Goal: Communication & Community: Ask a question

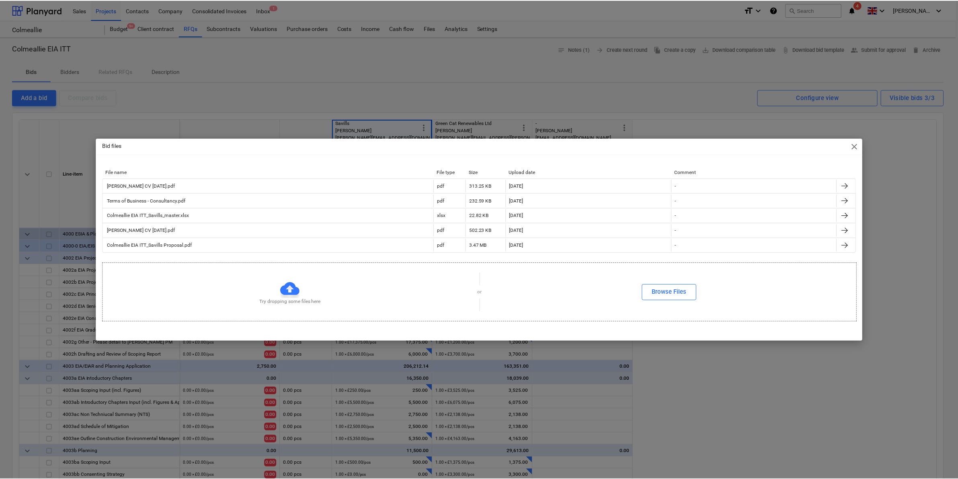
scroll to position [4, 0]
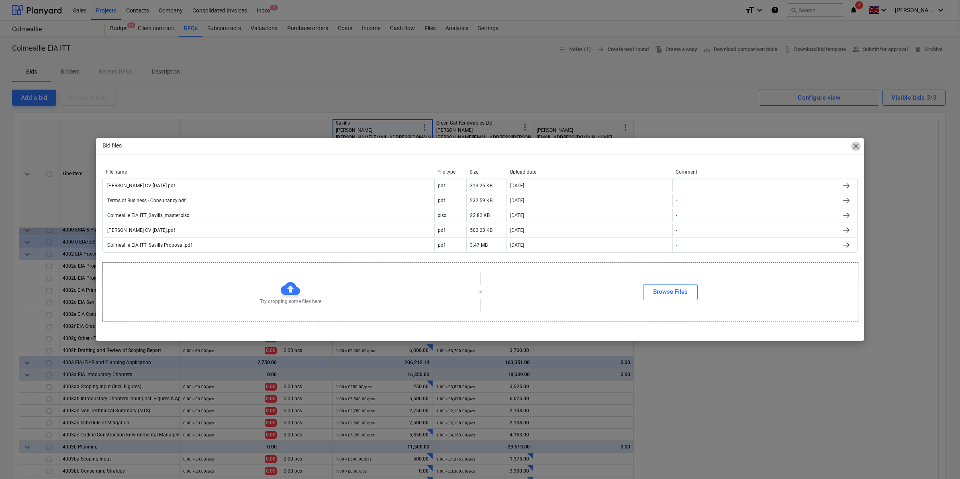
click at [854, 146] on span "close" at bounding box center [857, 146] width 10 height 10
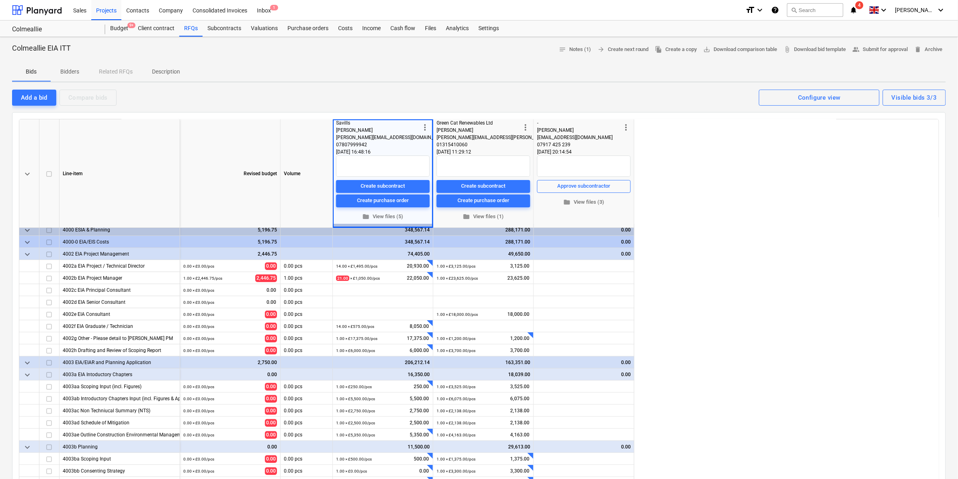
scroll to position [0, 0]
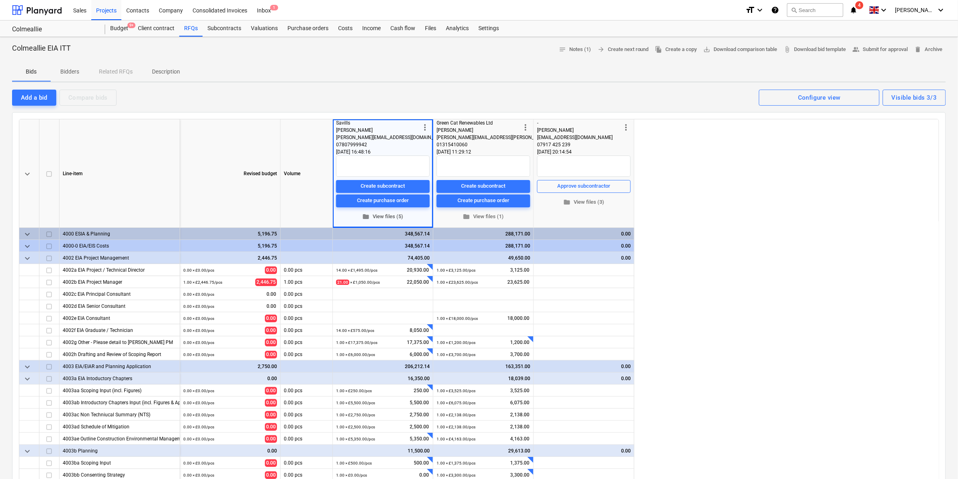
click at [381, 211] on button "folder View files (5)" at bounding box center [383, 216] width 94 height 12
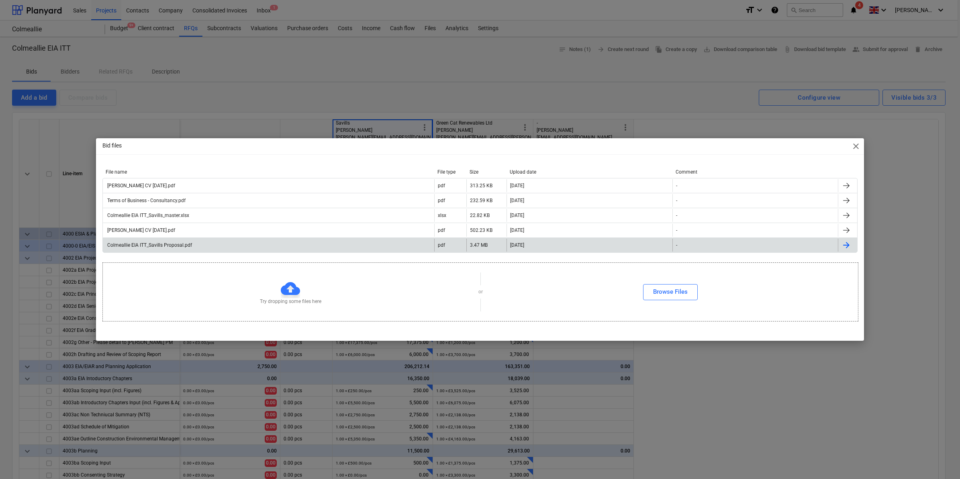
click at [169, 242] on div "Colmeallie EIA ITT_Savills Proposal.pdf" at bounding box center [149, 245] width 86 height 6
click at [899, 255] on div "Bid files close File name File type Size Upload date Comment Joanne Plant CV Se…" at bounding box center [480, 239] width 960 height 479
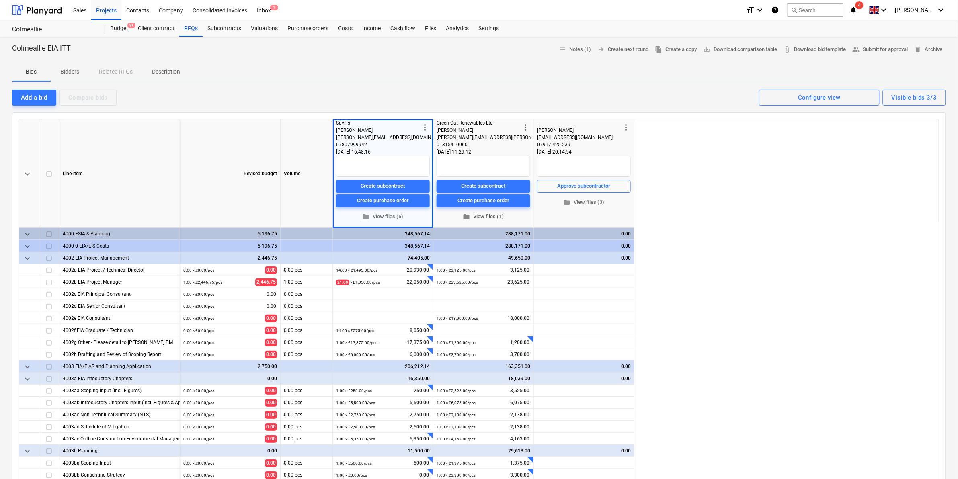
click at [487, 217] on span "folder View files (1)" at bounding box center [483, 216] width 87 height 9
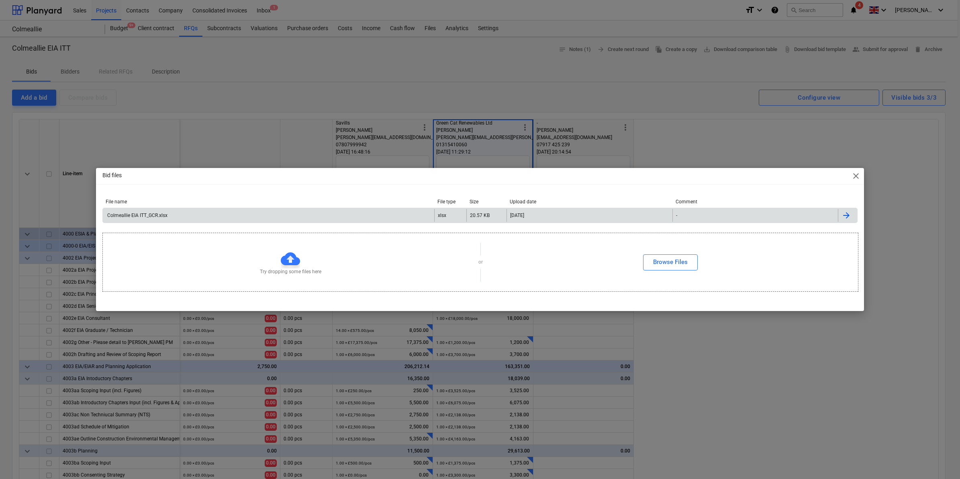
click at [265, 215] on div "Colmeallie EIA ITT_GCR.xlsx" at bounding box center [269, 215] width 332 height 13
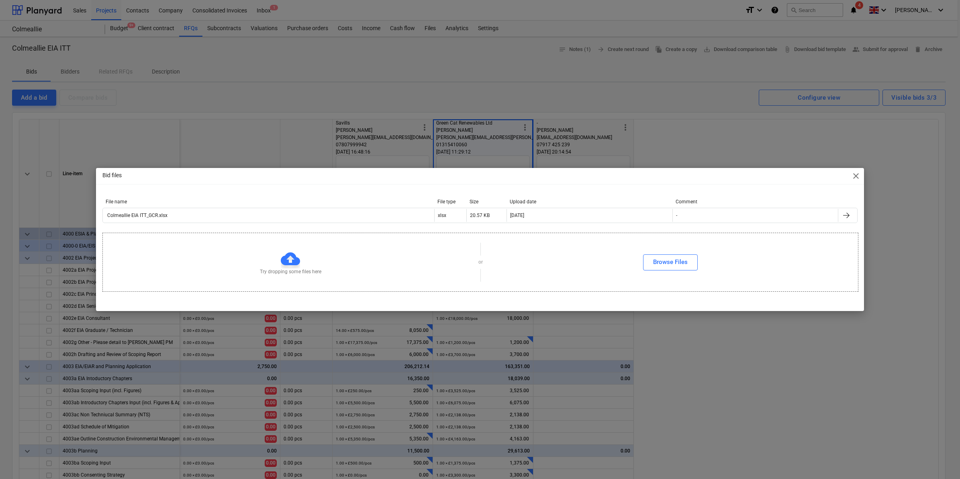
click at [914, 177] on div "Bid files close File name File type Size Upload date Comment Colmeallie EIA ITT…" at bounding box center [480, 239] width 960 height 479
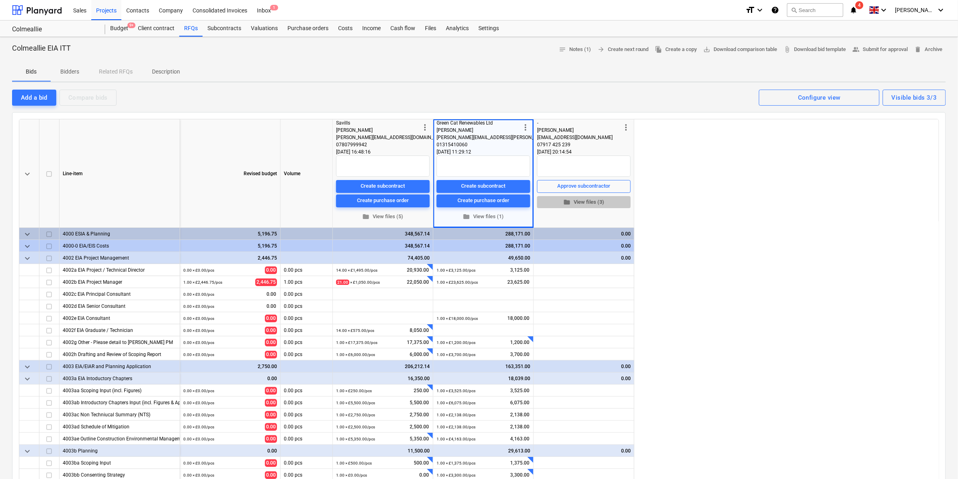
click at [577, 200] on span "folder View files (3)" at bounding box center [583, 201] width 87 height 9
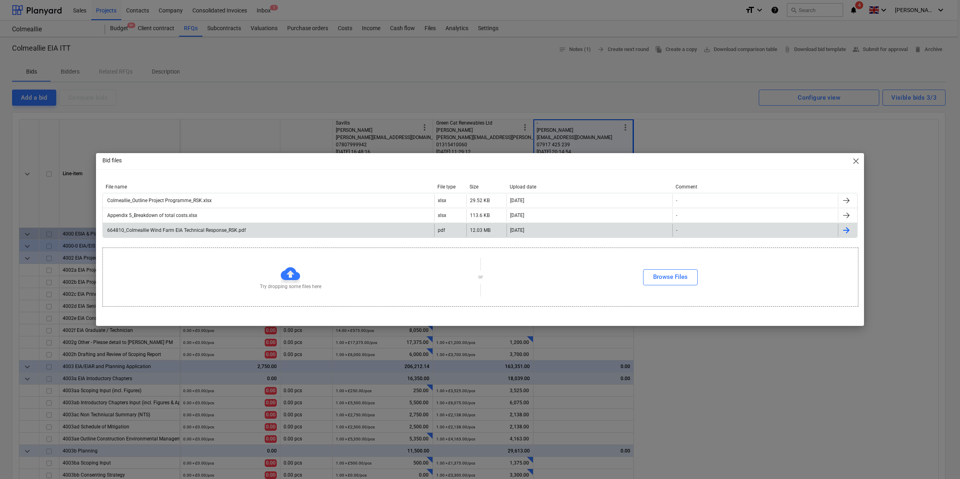
click at [251, 233] on div "664810_Colmeallie Wind Farm EIA Technical Response_RSK.pdf" at bounding box center [269, 230] width 332 height 13
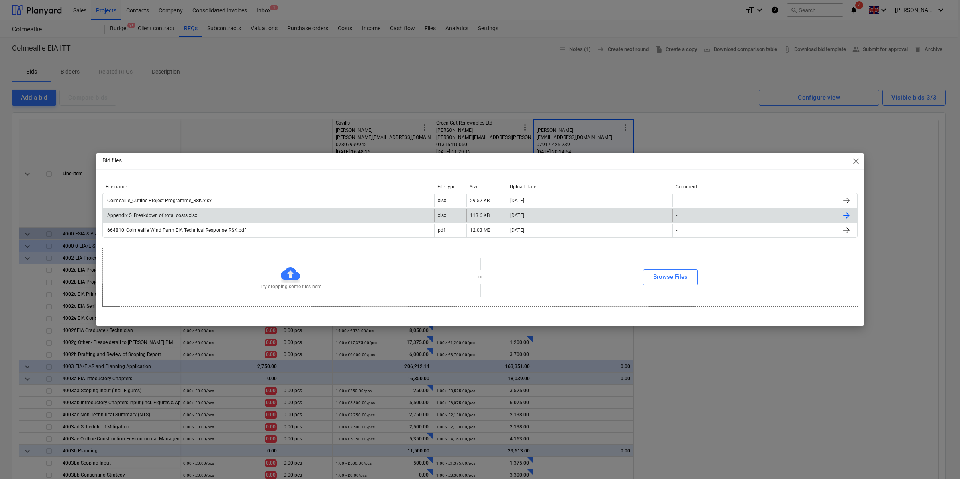
click at [183, 217] on div "Appendix 5_Breakdown of total costs.xlsx" at bounding box center [151, 216] width 91 height 6
click at [854, 157] on span "close" at bounding box center [857, 161] width 10 height 10
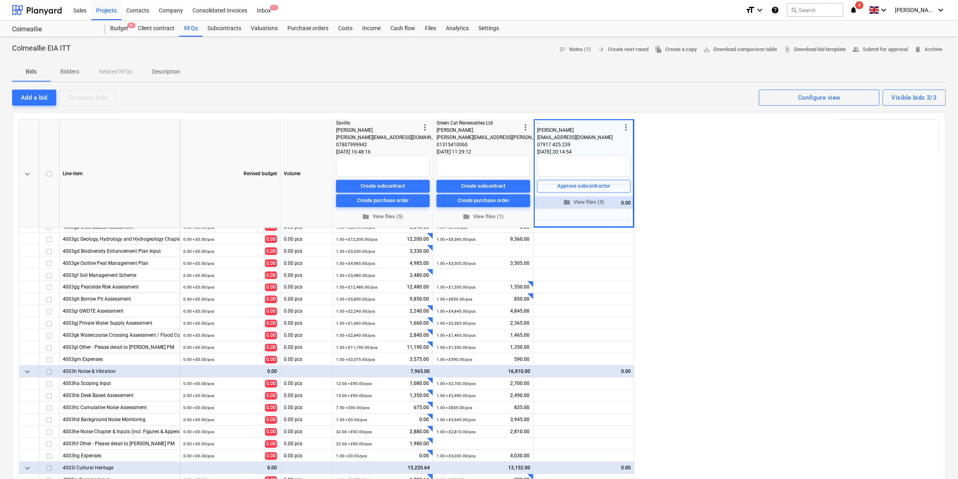
scroll to position [475, 0]
click at [76, 68] on p "Bidders" at bounding box center [69, 72] width 19 height 8
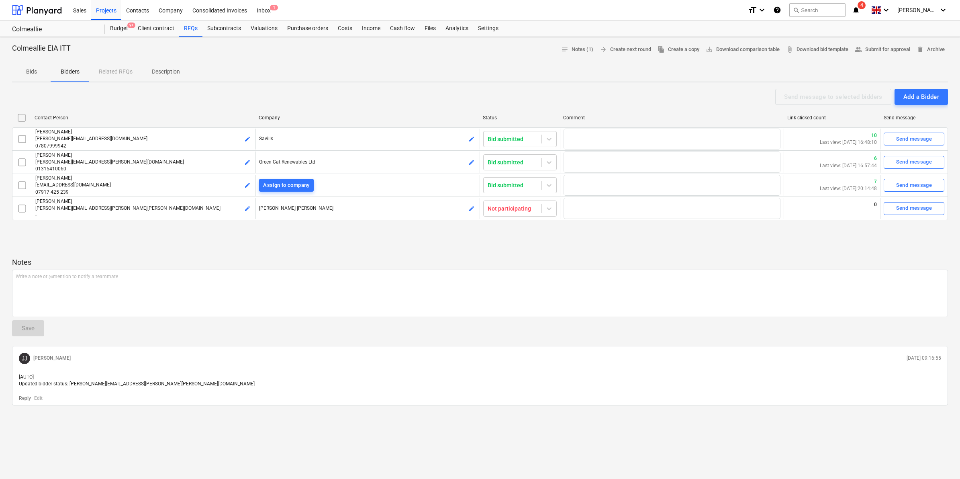
click at [33, 64] on button "Bids" at bounding box center [31, 71] width 39 height 19
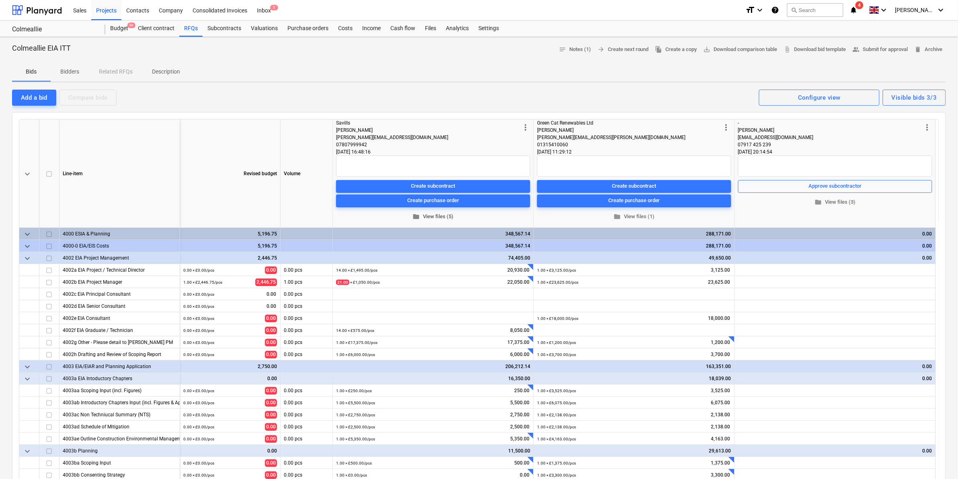
click at [436, 217] on span "folder View files (5)" at bounding box center [433, 216] width 188 height 9
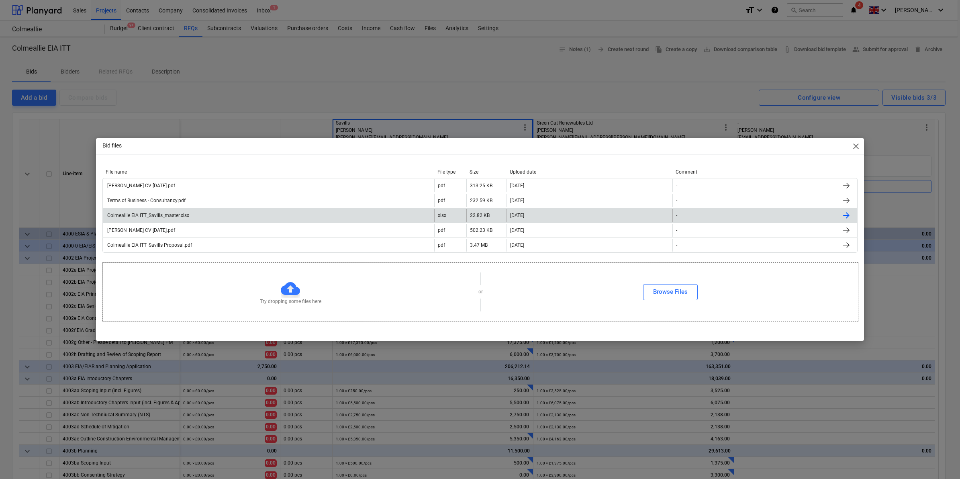
click at [166, 209] on div "Colmeallie EIA ITT_Savills_master.xlsx" at bounding box center [269, 215] width 332 height 13
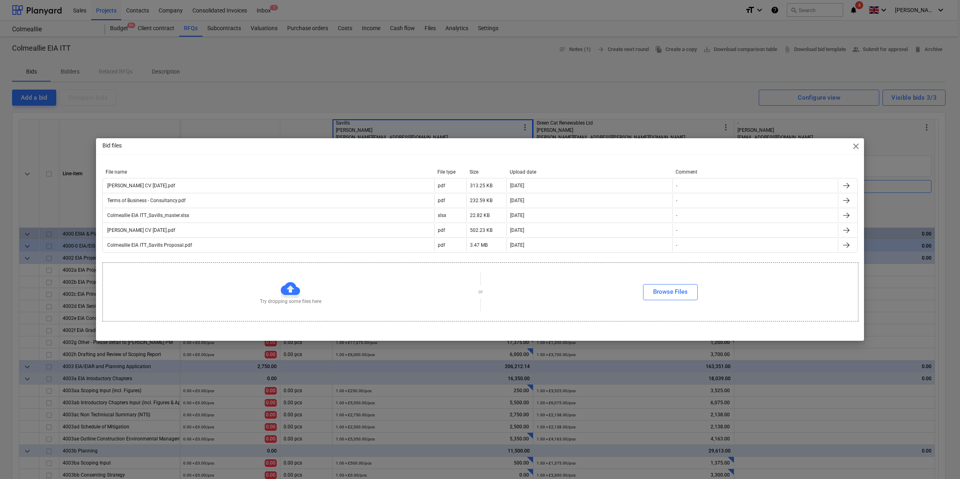
click at [348, 89] on div "Bid files close File name File type Size Upload date Comment Joanne Plant CV Se…" at bounding box center [480, 239] width 960 height 479
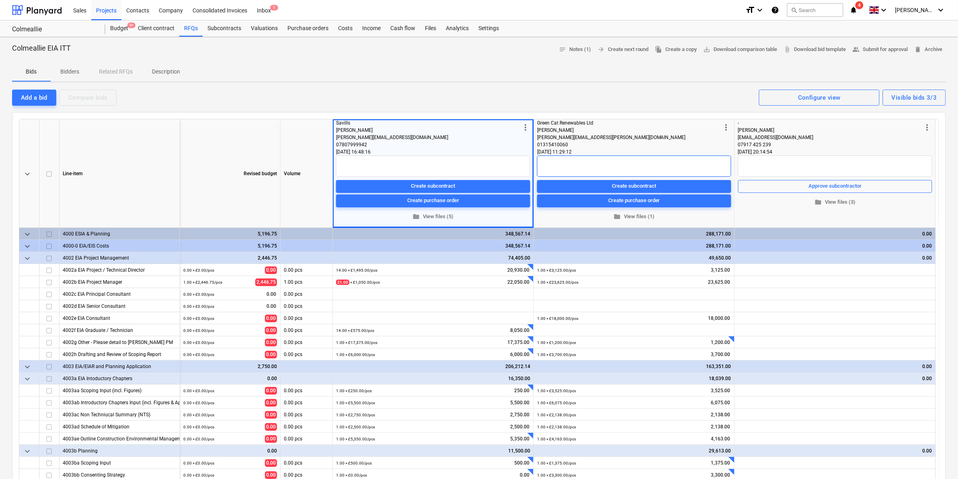
click at [630, 166] on textarea at bounding box center [634, 166] width 194 height 21
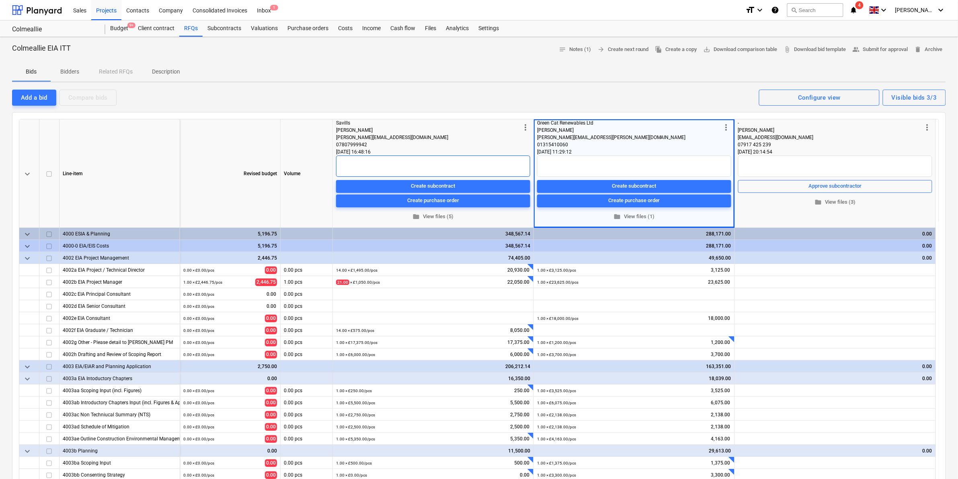
click at [474, 169] on textarea at bounding box center [433, 166] width 194 height 21
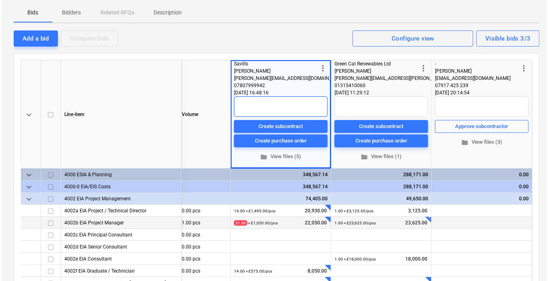
scroll to position [100, 0]
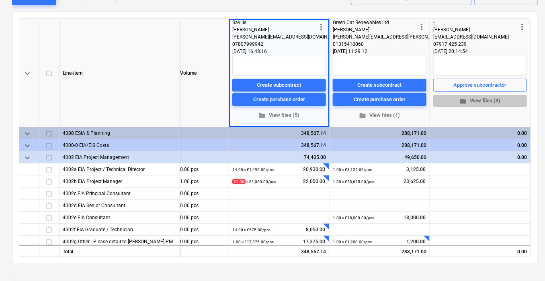
click at [480, 100] on span "folder View files (3)" at bounding box center [479, 100] width 87 height 9
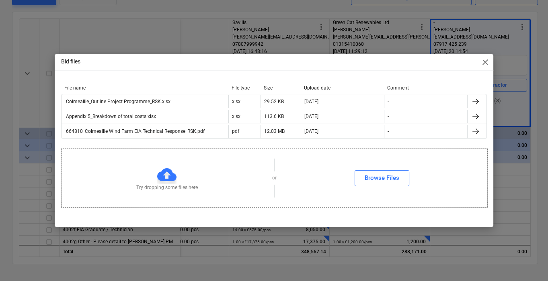
click at [482, 61] on span "close" at bounding box center [485, 62] width 10 height 10
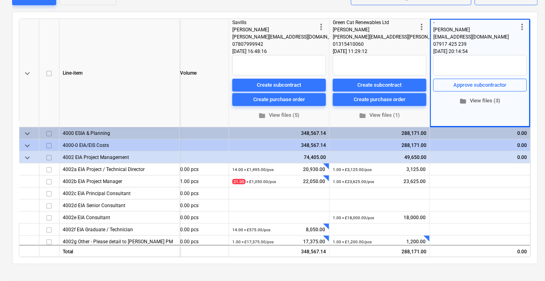
click at [481, 101] on span "folder View files (3)" at bounding box center [479, 100] width 87 height 9
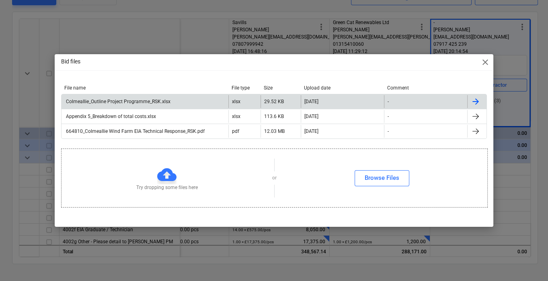
click at [132, 101] on div "Colmeallie_Outline Project Programme_RSK.xlsx" at bounding box center [118, 102] width 106 height 6
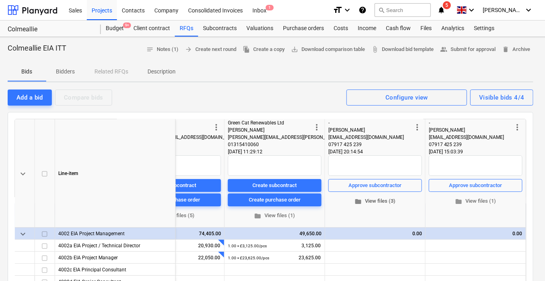
scroll to position [0, 206]
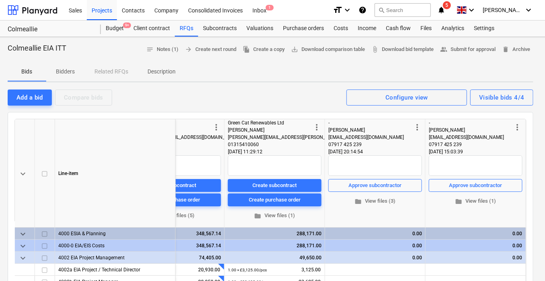
click at [387, 235] on div "0.00" at bounding box center [375, 234] width 94 height 12
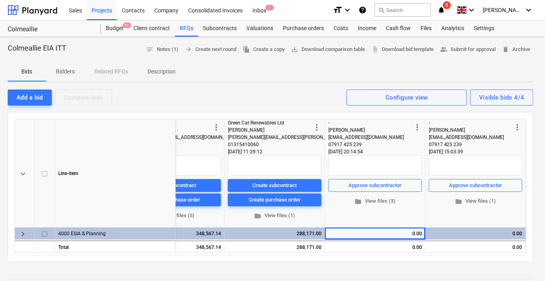
scroll to position [0, 204]
click at [387, 235] on div "0.00" at bounding box center [376, 234] width 94 height 12
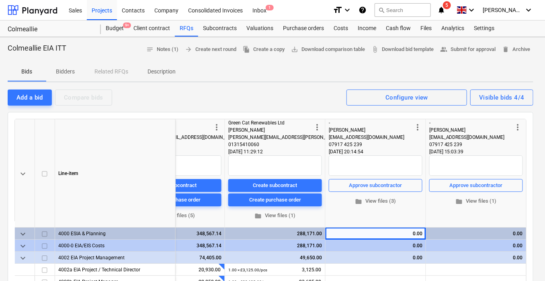
click at [418, 233] on div "0.00" at bounding box center [376, 234] width 94 height 12
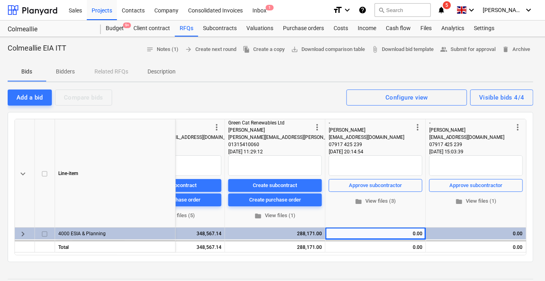
click at [418, 233] on div "0.00" at bounding box center [376, 234] width 94 height 12
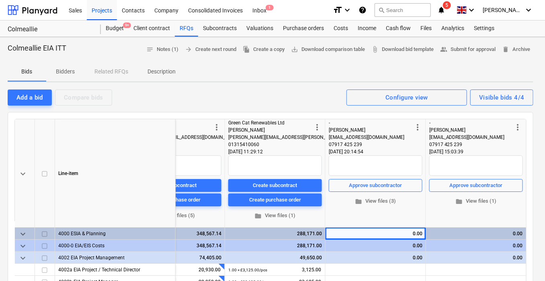
click at [418, 233] on div "0.00" at bounding box center [376, 234] width 94 height 12
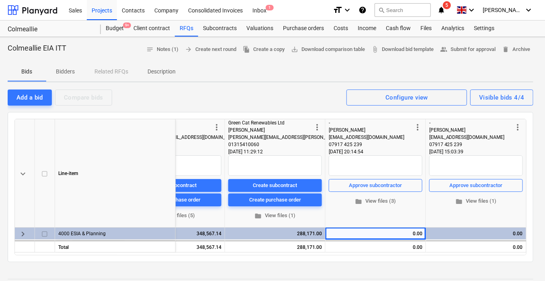
drag, startPoint x: 418, startPoint y: 233, endPoint x: 379, endPoint y: 233, distance: 39.4
click at [379, 233] on div "0.00" at bounding box center [376, 234] width 94 height 12
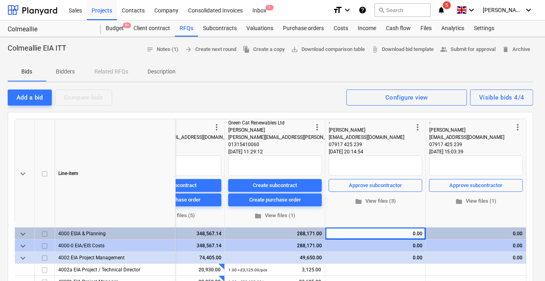
click at [379, 233] on div "0.00" at bounding box center [376, 234] width 94 height 12
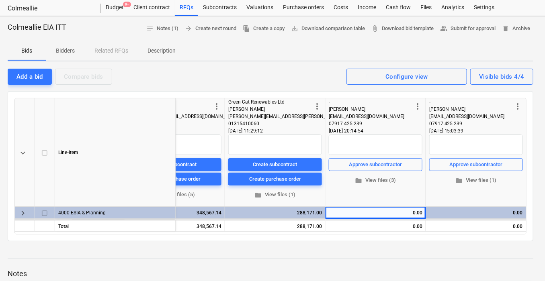
scroll to position [36, 4]
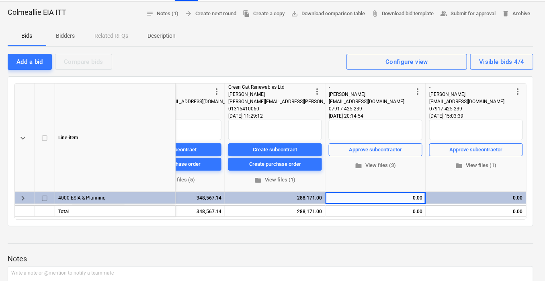
click at [419, 198] on div "0.00" at bounding box center [376, 198] width 94 height 12
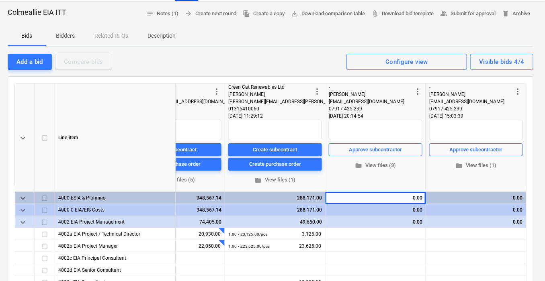
click at [419, 198] on div "0.00" at bounding box center [376, 198] width 94 height 12
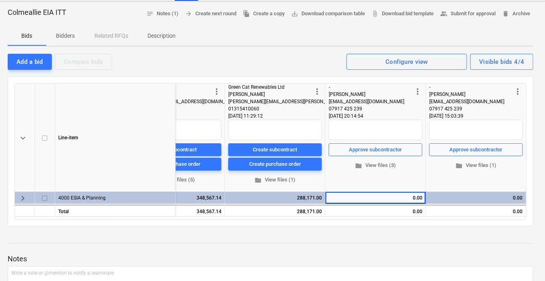
click at [423, 195] on div "0.00" at bounding box center [376, 198] width 100 height 12
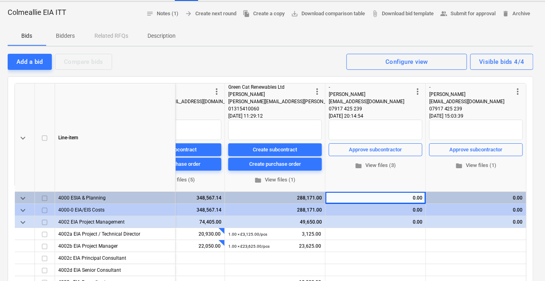
click at [488, 188] on div "more_vert - [PERSON_NAME] [EMAIL_ADDRESS][DOMAIN_NAME] 07917 425 239 [DATE] 15:…" at bounding box center [476, 138] width 94 height 108
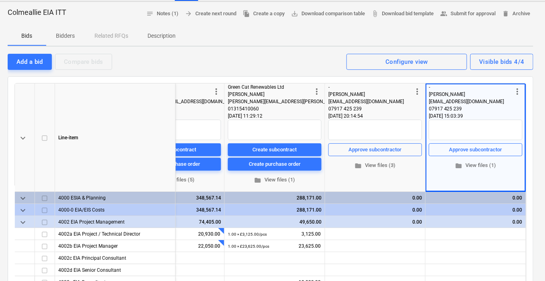
click at [508, 196] on div "0.00" at bounding box center [476, 198] width 94 height 12
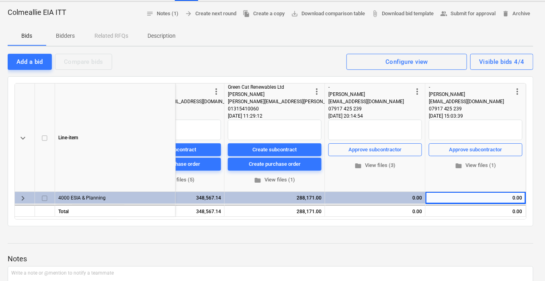
scroll to position [0, 204]
click at [508, 196] on div "0.00" at bounding box center [476, 198] width 94 height 12
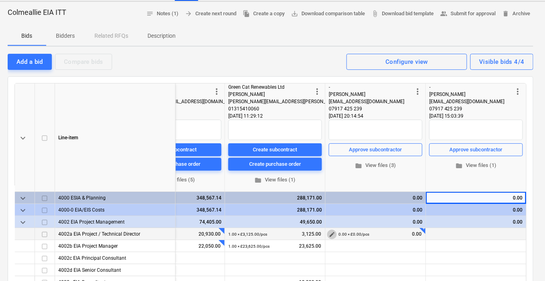
click at [330, 231] on span "edit" at bounding box center [332, 234] width 6 height 6
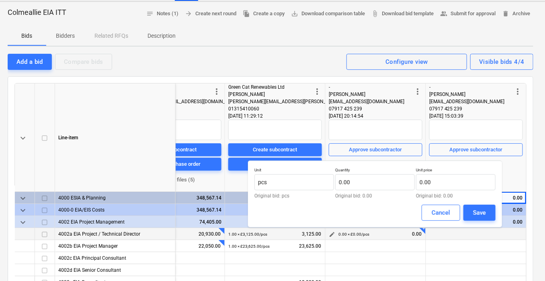
scroll to position [0, 206]
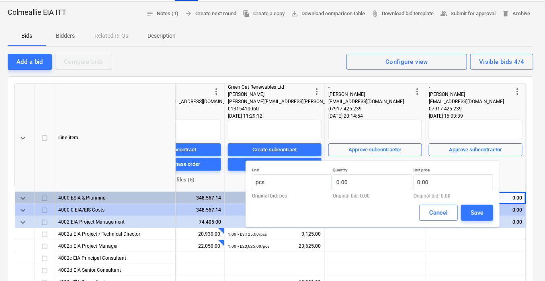
drag, startPoint x: 280, startPoint y: 211, endPoint x: 301, endPoint y: 211, distance: 20.5
click at [301, 211] on div "Cancel Save" at bounding box center [372, 213] width 241 height 16
click at [432, 216] on div "Cancel" at bounding box center [438, 213] width 18 height 10
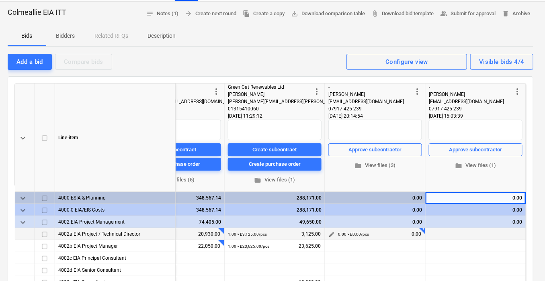
click at [328, 231] on span "edit" at bounding box center [331, 234] width 6 height 6
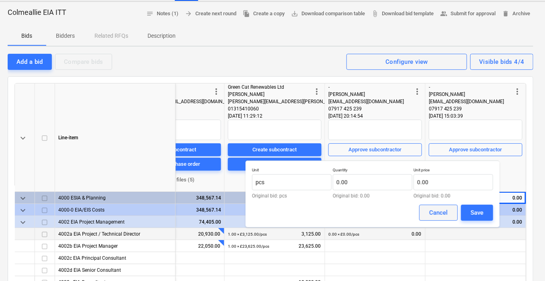
click at [436, 212] on div "Cancel" at bounding box center [438, 213] width 18 height 10
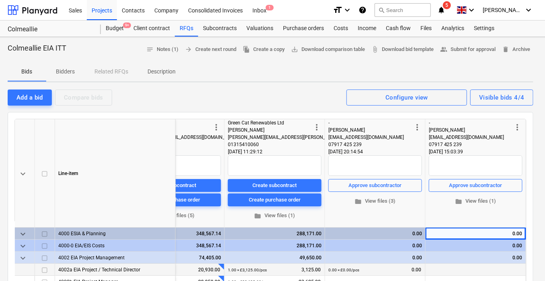
scroll to position [0, 4]
drag, startPoint x: 69, startPoint y: 73, endPoint x: 76, endPoint y: 68, distance: 8.9
click at [69, 72] on p "Bidders" at bounding box center [65, 72] width 19 height 8
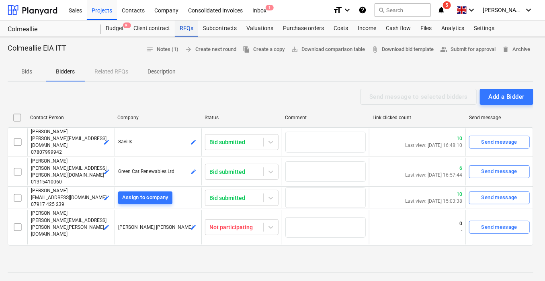
click at [187, 27] on div "RFQs" at bounding box center [186, 28] width 23 height 16
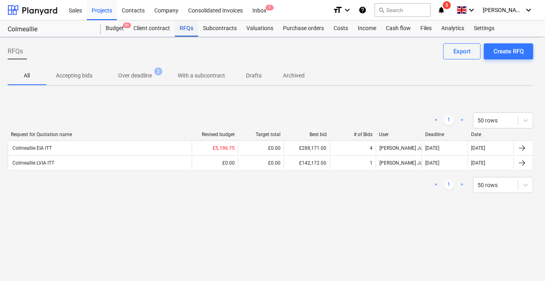
scroll to position [0, 2]
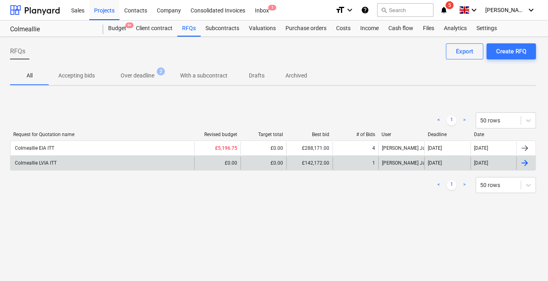
click at [43, 162] on div "Colmeallie LVIA ITT" at bounding box center [35, 163] width 43 height 6
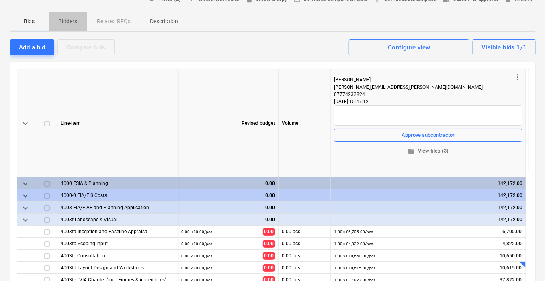
click at [71, 27] on span "Bidders" at bounding box center [68, 21] width 39 height 13
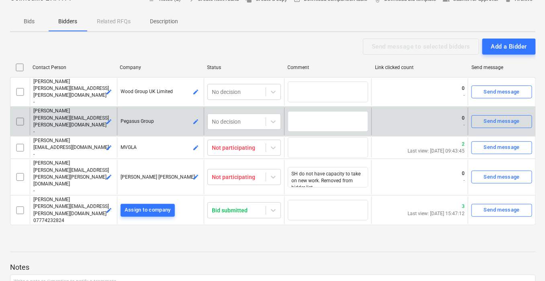
click at [74, 115] on span "[PERSON_NAME][EMAIL_ADDRESS][PERSON_NAME][DOMAIN_NAME]" at bounding box center [71, 121] width 76 height 12
click at [487, 117] on div "Send message" at bounding box center [502, 121] width 36 height 9
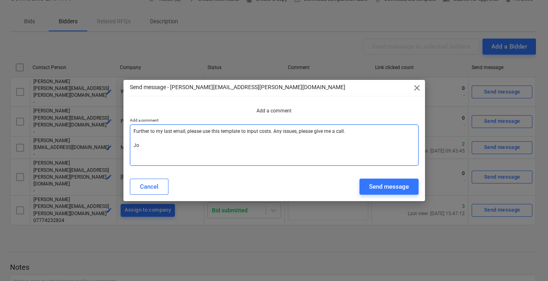
drag, startPoint x: 148, startPoint y: 150, endPoint x: 132, endPoint y: 133, distance: 23.3
click at [132, 133] on textarea "Further to my last email, please use this template to input costs. Any issues, …" at bounding box center [274, 145] width 289 height 41
type textarea "x"
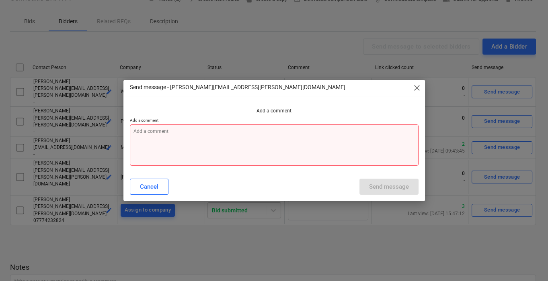
type textarea "x"
type textarea "H"
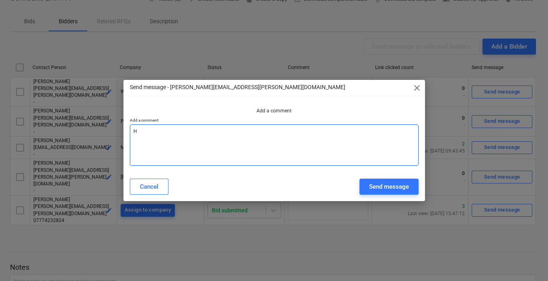
type textarea "x"
type textarea "Hi"
type textarea "x"
type textarea "Hi"
type textarea "x"
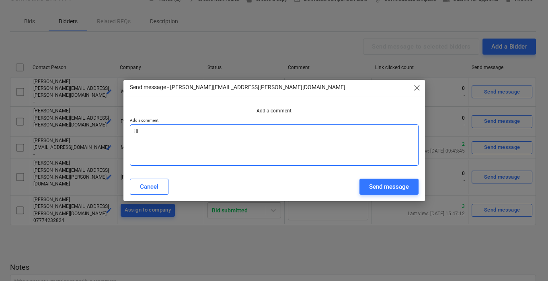
type textarea "Hi N"
type textarea "x"
type textarea "Hi Nei"
type textarea "x"
type textarea "Hi [PERSON_NAME]"
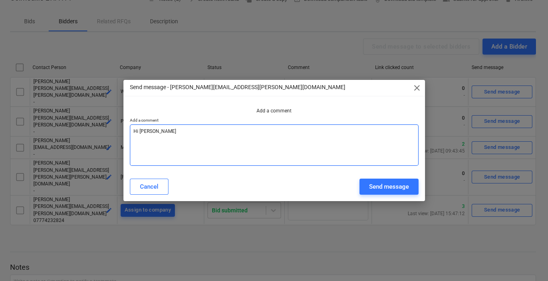
type textarea "x"
type textarea "Hi [PERSON_NAME]"
type textarea "x"
type textarea "Hi [PERSON_NAME]"
type textarea "x"
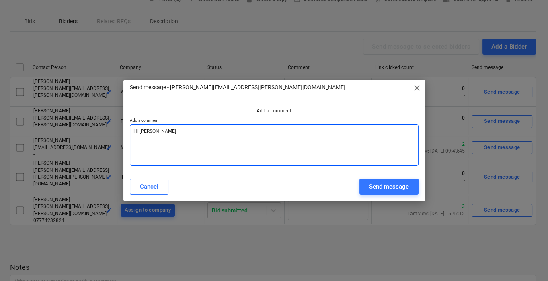
type textarea "Hi [PERSON_NAME],"
type textarea "x"
type textarea "Hi [PERSON_NAME],"
type textarea "x"
type textarea "Hi [PERSON_NAME],"
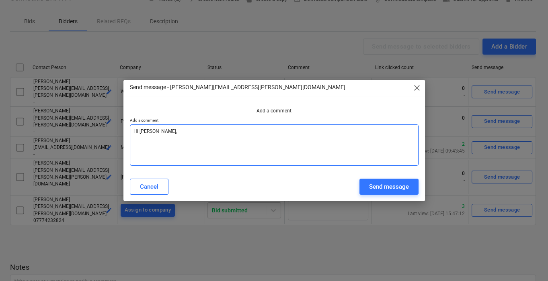
type textarea "x"
type textarea "Hi [PERSON_NAME],"
type textarea "x"
type textarea "Hi [PERSON_NAME], P"
type textarea "x"
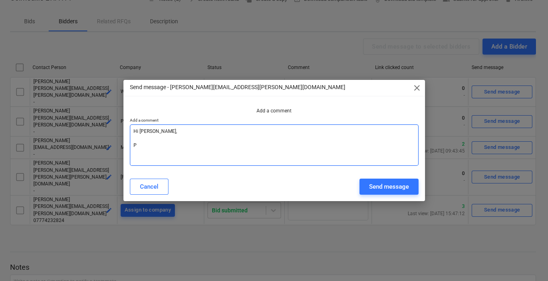
type textarea "Hi [PERSON_NAME], Pl"
type textarea "x"
type textarea "Hi [PERSON_NAME], Ple"
type textarea "x"
type textarea "Hi [PERSON_NAME], [GEOGRAPHIC_DATA]"
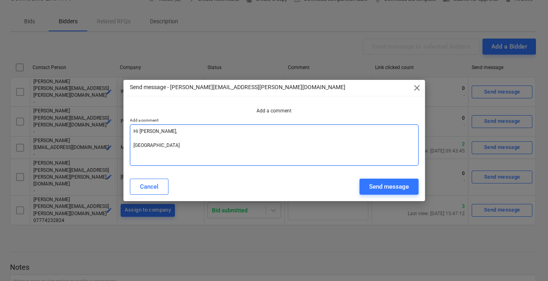
type textarea "x"
type textarea "Hi [PERSON_NAME], Pleas"
type textarea "x"
type textarea "Hi [PERSON_NAME], Please"
type textarea "x"
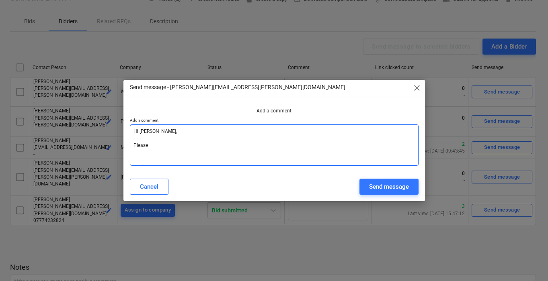
type textarea "Hi [PERSON_NAME], Please l"
type textarea "x"
type textarea "Hi [PERSON_NAME], Please le"
type textarea "x"
type textarea "Hi [PERSON_NAME], Please let"
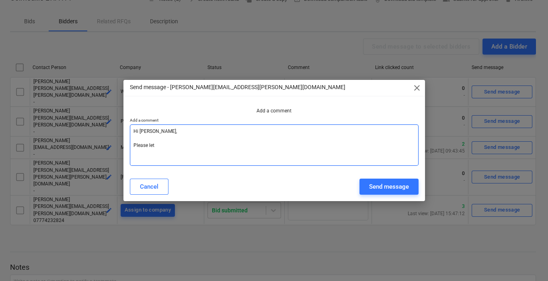
type textarea "x"
type textarea "Hi [PERSON_NAME], Please let l"
type textarea "x"
type textarea "Hi [PERSON_NAME], Please let ln"
type textarea "x"
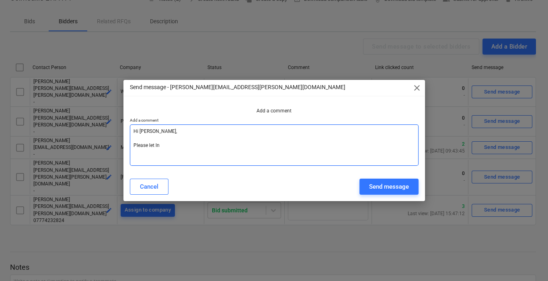
type textarea "Hi [PERSON_NAME], Please let l"
type textarea "x"
type textarea "Hi [PERSON_NAME], Please let"
type textarea "x"
type textarea "Hi [PERSON_NAME], Please let k"
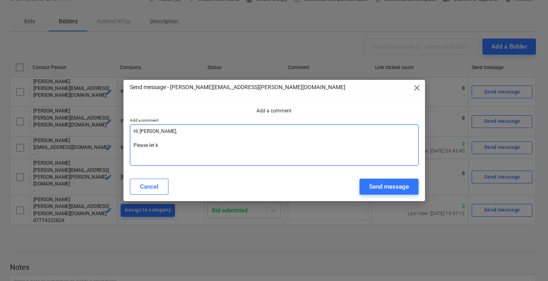
type textarea "x"
type textarea "Hi [PERSON_NAME], Please let kn"
type textarea "x"
type textarea "Hi [PERSON_NAME], Please let kno"
type textarea "x"
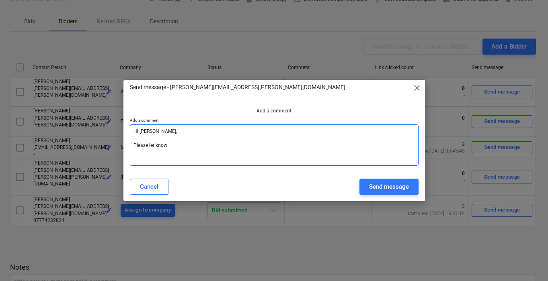
type textarea "Hi [PERSON_NAME], Please let know"
type textarea "x"
type textarea "Hi [PERSON_NAME], Please let know w"
type textarea "x"
type textarea "Hi [PERSON_NAME], Please let know wh"
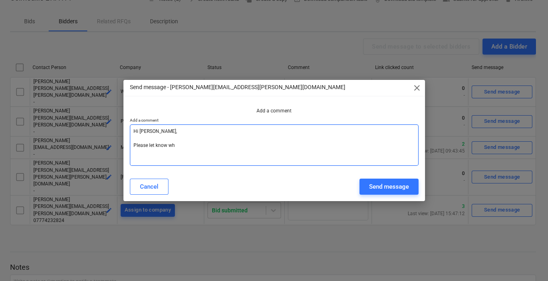
type textarea "x"
type textarea "Hi [PERSON_NAME], Please let know whe"
type textarea "x"
type textarea "Hi [PERSON_NAME], Please let know when"
type textarea "x"
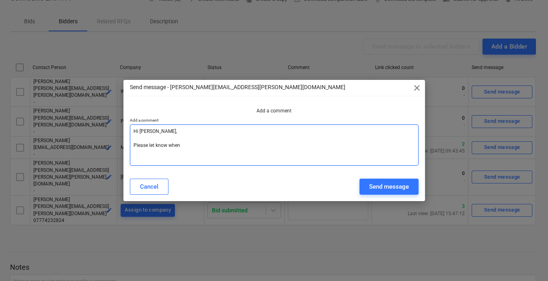
type textarea "Hi [PERSON_NAME], Please let know when"
type textarea "x"
type textarea "Hi [PERSON_NAME], Please let know when w"
type textarea "x"
type textarea "Hi [PERSON_NAME], Please let know when wh"
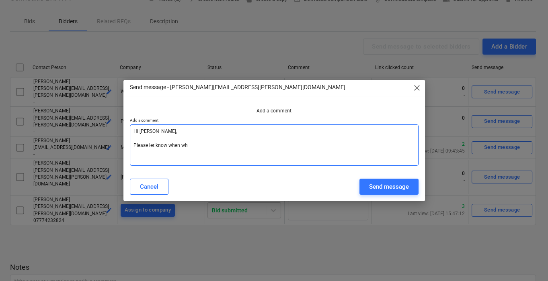
type textarea "x"
type textarea "Hi [PERSON_NAME], Please let know when whe"
type textarea "x"
type textarea "Hi [PERSON_NAME], Please let know when when"
type textarea "x"
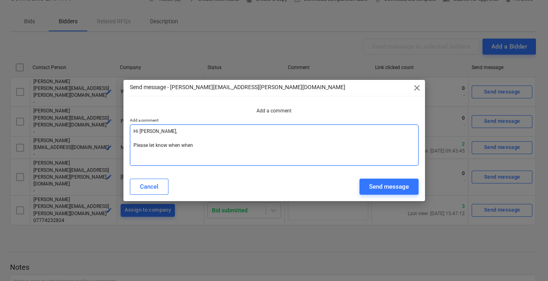
type textarea "Hi [PERSON_NAME], Please let know when when"
type textarea "x"
type textarea "Hi [PERSON_NAME], Please let know when when y"
type textarea "x"
type textarea "Hi [PERSON_NAME], Please let know when when"
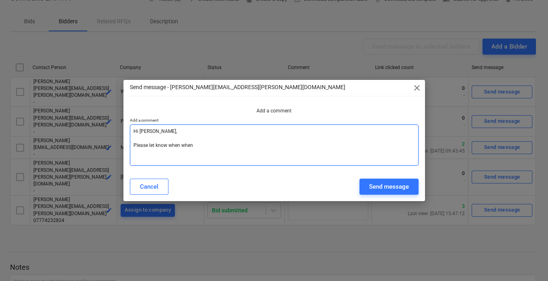
type textarea "x"
type textarea "Hi [PERSON_NAME], Please let know when when"
type textarea "x"
type textarea "Hi [PERSON_NAME], Please let know when whe"
type textarea "x"
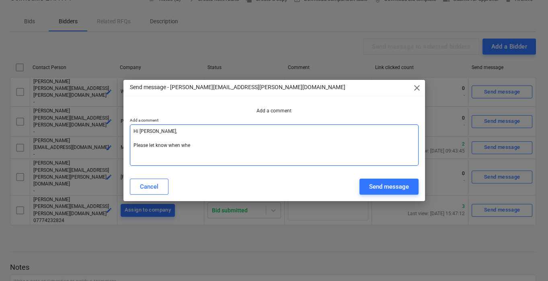
type textarea "Hi [PERSON_NAME], Please let know when wh"
type textarea "x"
type textarea "Hi [PERSON_NAME], Please let know when w"
type textarea "x"
type textarea "Hi [PERSON_NAME], Please let know when"
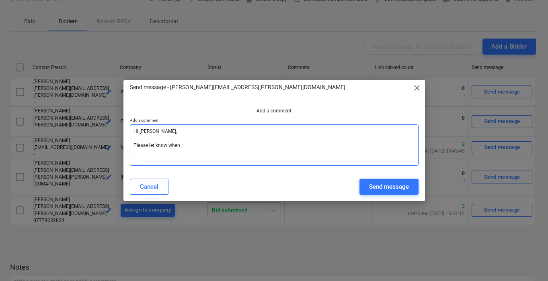
type textarea "x"
type textarea "Hi [PERSON_NAME], Please let know when"
type textarea "x"
type textarea "Hi [PERSON_NAME], Please let know whe"
type textarea "x"
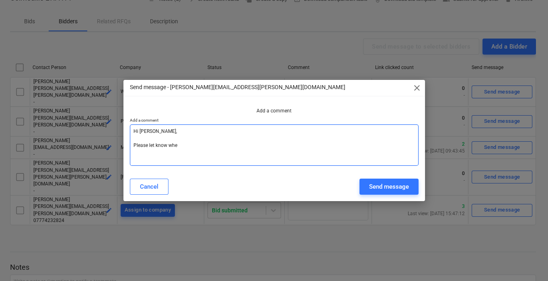
type textarea "Hi [PERSON_NAME], Please let know wh"
type textarea "x"
type textarea "Hi [PERSON_NAME], Please let know w"
type textarea "x"
type textarea "Hi [PERSON_NAME], Please let know"
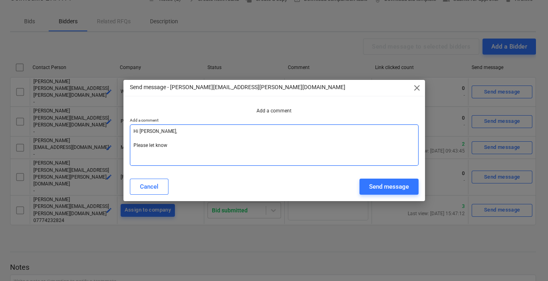
type textarea "x"
type textarea "Hi [PERSON_NAME], Please let know w"
type textarea "x"
type textarea "Hi [PERSON_NAME], Please let know wh"
type textarea "x"
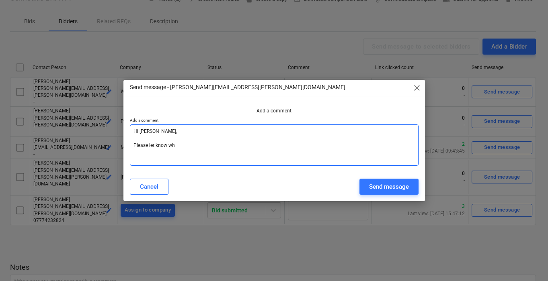
type textarea "Hi [PERSON_NAME], Please let know whe"
type textarea "x"
type textarea "Hi [PERSON_NAME], Please let know when"
type textarea "x"
type textarea "Hi [PERSON_NAME], Please let know when"
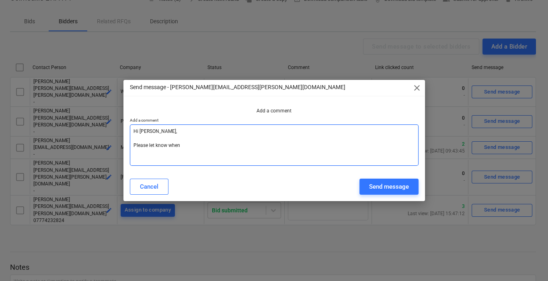
type textarea "x"
type textarea "Hi [PERSON_NAME], Please let know when y"
type textarea "x"
type textarea "Hi [PERSON_NAME], Please let know when yo"
type textarea "x"
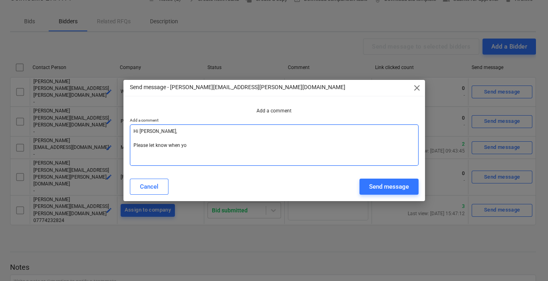
type textarea "Hi [PERSON_NAME], Please let know when you"
type textarea "x"
type textarea "Hi [PERSON_NAME], Please let know when you"
type textarea "x"
type textarea "Hi [PERSON_NAME], Please let know when you r"
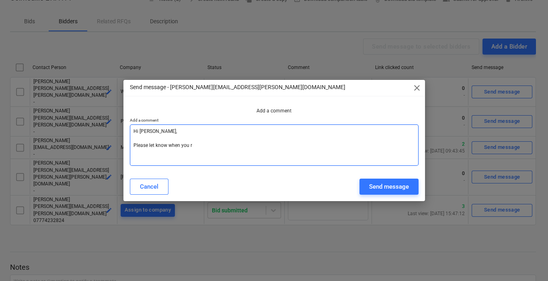
type textarea "x"
type textarea "Hi [PERSON_NAME], Please let know when you re"
type textarea "x"
type textarea "Hi [PERSON_NAME], Please let know when you rec"
type textarea "x"
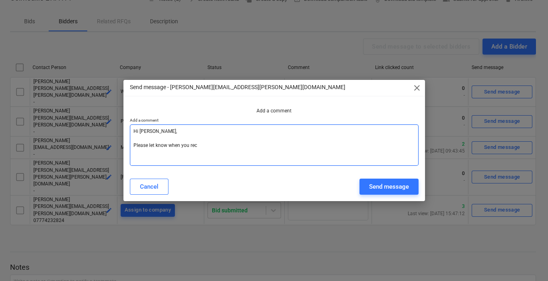
type textarea "Hi [PERSON_NAME], Please let know when you rece"
type textarea "x"
type textarea "Hi [PERSON_NAME], Please let know when you recei"
type textarea "x"
type textarea "Hi [PERSON_NAME], Please let know when you receiv"
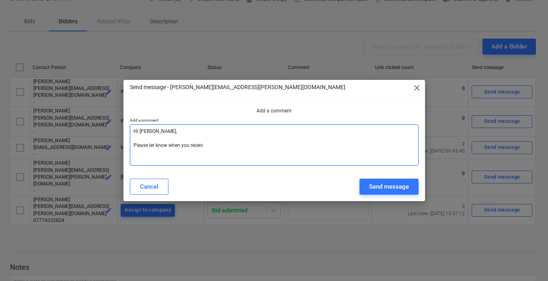
type textarea "x"
type textarea "Hi [PERSON_NAME], Please let know when you receive"
type textarea "x"
type textarea "Hi [PERSON_NAME], Please let know when you receive"
type textarea "x"
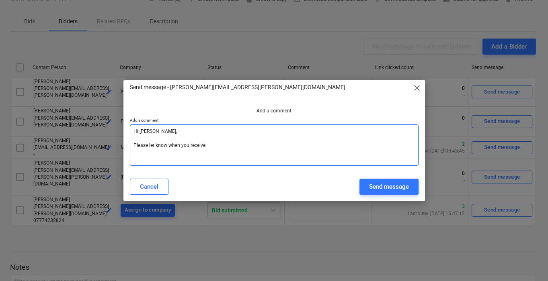
type textarea "Hi [PERSON_NAME], Please let know when you receive t"
type textarea "x"
type textarea "Hi [PERSON_NAME], Please let know when you receive th"
type textarea "x"
type textarea "Hi [PERSON_NAME], Please let know when you receive the"
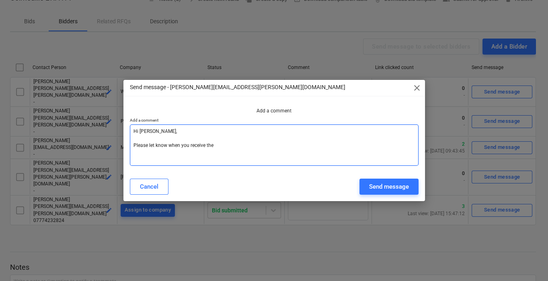
type textarea "x"
type textarea "Hi [PERSON_NAME], Please let know when you receive th"
type textarea "x"
type textarea "Hi [PERSON_NAME], Please let know when you receive thi"
type textarea "x"
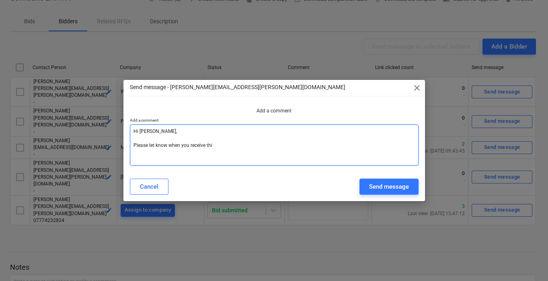
type textarea "Hi [PERSON_NAME], Please let know when you receive this"
type textarea "x"
type textarea "Hi [PERSON_NAME], Please let know when you receive this"
type textarea "x"
type textarea "Hi [PERSON_NAME], Please let know when you receive this e"
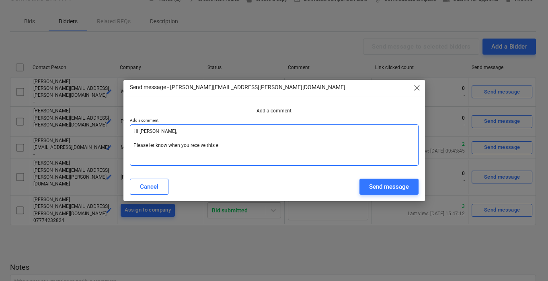
type textarea "x"
type textarea "Hi [PERSON_NAME], Please let know when you receive this em"
type textarea "x"
type textarea "Hi [PERSON_NAME], Please let know when you receive this ema"
type textarea "x"
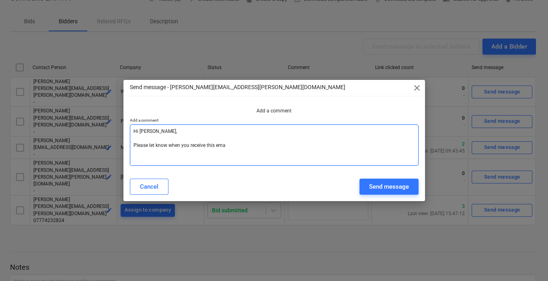
type textarea "Hi [PERSON_NAME], Please let know when you receive this emai"
type textarea "x"
type textarea "Hi [PERSON_NAME], Please let know when you receive this email"
type textarea "x"
type textarea "Hi [PERSON_NAME], Please let know when you receive this email"
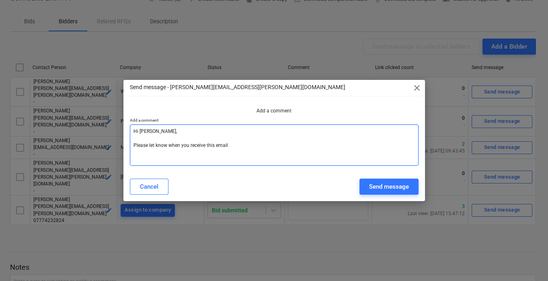
type textarea "x"
type textarea "Hi [PERSON_NAME], Please let know when you receive this email"
type textarea "x"
type textarea "Hi [PERSON_NAME], Please let know when you receive this email."
type textarea "x"
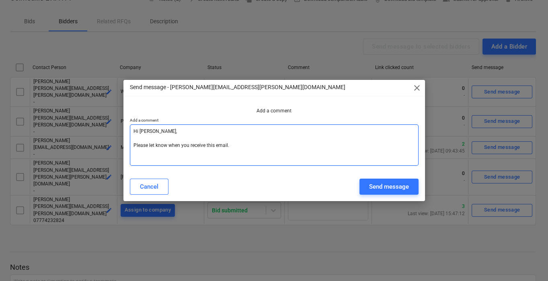
type textarea "Hi [PERSON_NAME], Please let know when you receive this email."
type textarea "x"
type textarea "Hi [PERSON_NAME], Please let know when you receive this email."
type textarea "x"
type textarea "Hi [PERSON_NAME], Please let know when you receive this email."
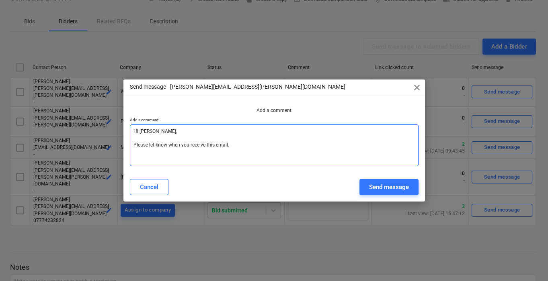
type textarea "x"
type textarea "Hi [PERSON_NAME], Please let know when you receive this email. K"
type textarea "x"
type textarea "Hi [PERSON_NAME], Please let know when you receive this email. Ki"
type textarea "x"
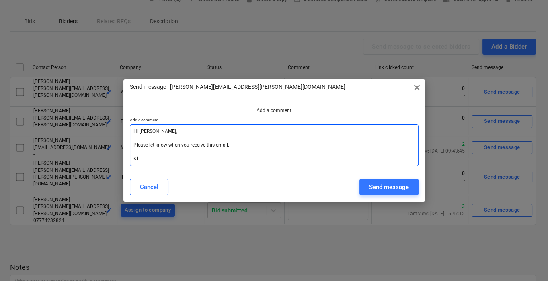
type textarea "Hi [PERSON_NAME], Please let know when you receive this email. Kin"
type textarea "x"
type textarea "Hi [PERSON_NAME], Please let know when you receive this email. Kind"
type textarea "x"
type textarea "Hi [PERSON_NAME], Please let know when you receive this email. Kind"
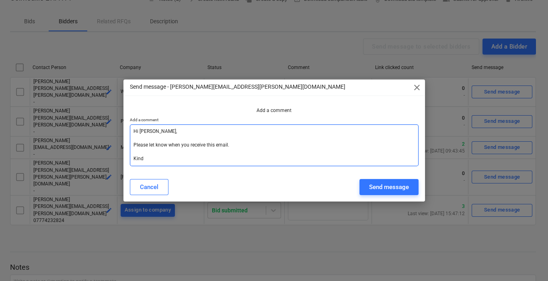
type textarea "x"
type textarea "Hi [PERSON_NAME], Please let know when you receive this email. Kind r"
type textarea "x"
type textarea "Hi [PERSON_NAME], Please let know when you receive this email. Kind re"
type textarea "x"
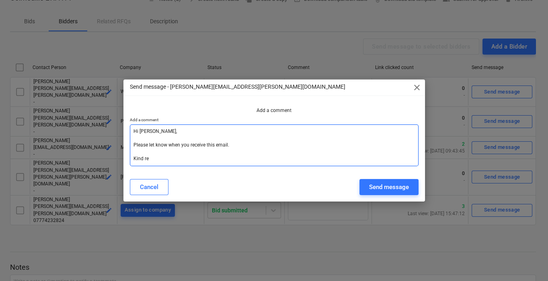
type textarea "Hi [PERSON_NAME], Please let know when you receive this email. Kind reg"
type textarea "x"
type textarea "Hi [PERSON_NAME], Please let know when you receive this email. Kind rega"
type textarea "x"
type textarea "Hi [PERSON_NAME], Please let know when you receive this email. Kind regar"
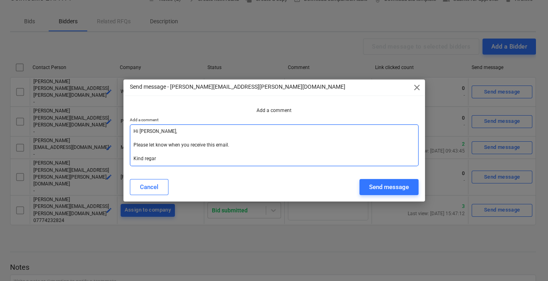
type textarea "x"
type textarea "Hi [PERSON_NAME], Please let know when you receive this email. Kind regard"
type textarea "x"
type textarea "Hi [PERSON_NAME], Please let know when you receive this email. Kind regards,"
type textarea "x"
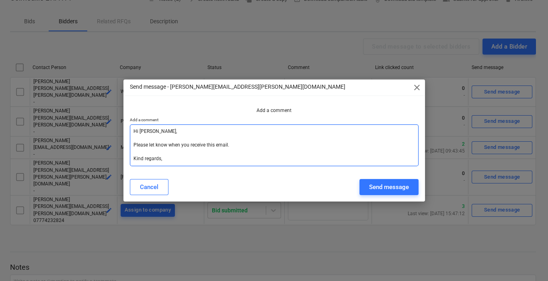
type textarea "Hi [PERSON_NAME], Please let know when you receive this email. Kind regards,,"
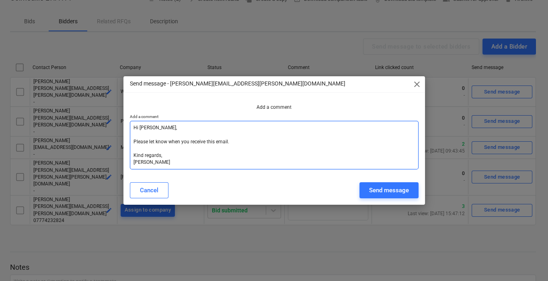
drag, startPoint x: 408, startPoint y: 192, endPoint x: 272, endPoint y: 140, distance: 144.6
click at [272, 140] on div "Send message - [PERSON_NAME][EMAIL_ADDRESS][PERSON_NAME][DOMAIN_NAME] close Add…" at bounding box center [273, 140] width 301 height 129
click at [272, 140] on textarea "Hi [PERSON_NAME], Please let know when you receive this email. Kind regards, [P…" at bounding box center [274, 145] width 289 height 49
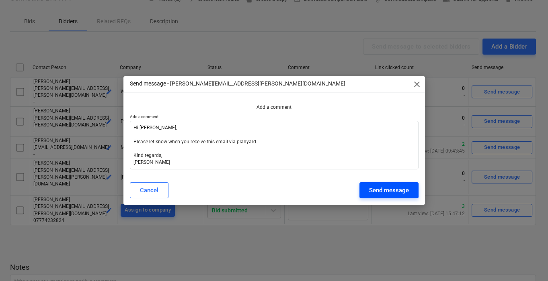
click at [414, 189] on button "Send message" at bounding box center [388, 190] width 59 height 16
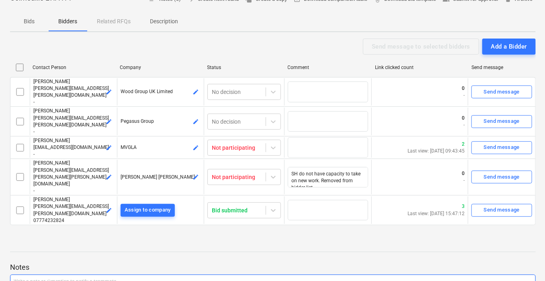
click at [275, 279] on p "Write a note or @mention to notify a teammate [PERSON_NAME]" at bounding box center [273, 282] width 518 height 7
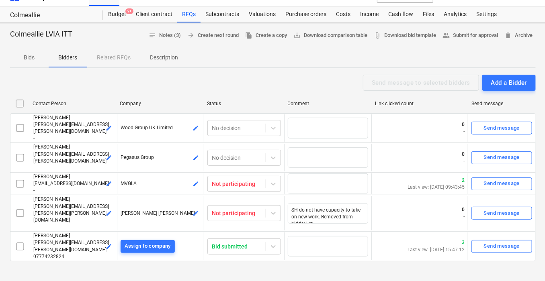
scroll to position [0, 2]
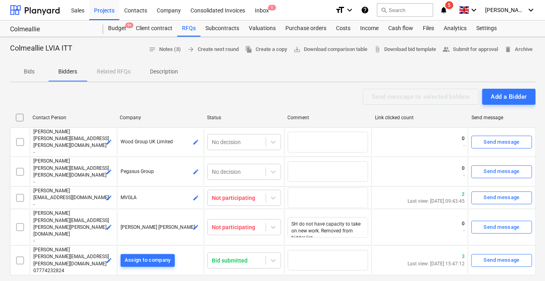
click at [115, 73] on div "Bids Bidders Related RFQs Description" at bounding box center [273, 71] width 526 height 19
click at [32, 68] on p "Bids" at bounding box center [29, 72] width 19 height 8
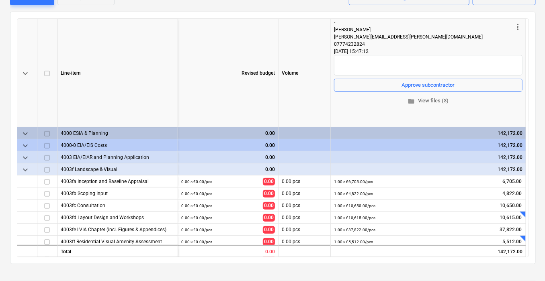
scroll to position [0, 2]
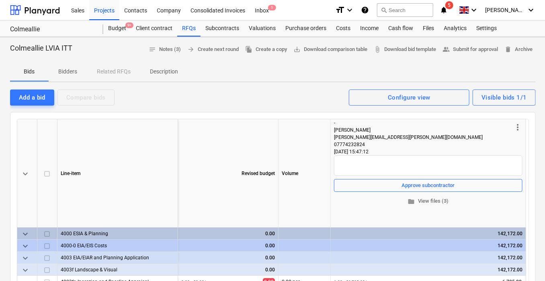
click at [301, 98] on div "Add a bid Compare bids Visible bids 1/1 Configure view" at bounding box center [273, 97] width 526 height 17
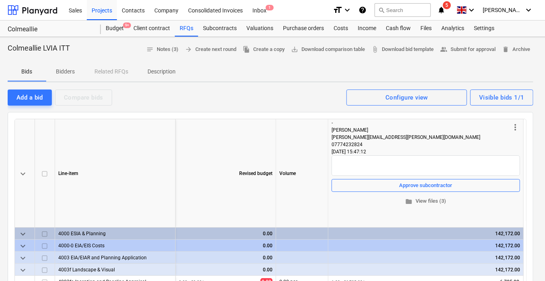
click at [63, 75] on p "Bidders" at bounding box center [65, 72] width 19 height 8
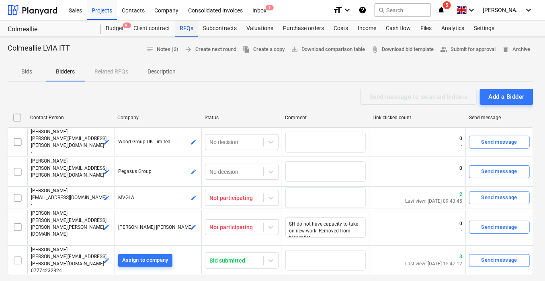
click at [188, 25] on div "RFQs" at bounding box center [186, 28] width 23 height 16
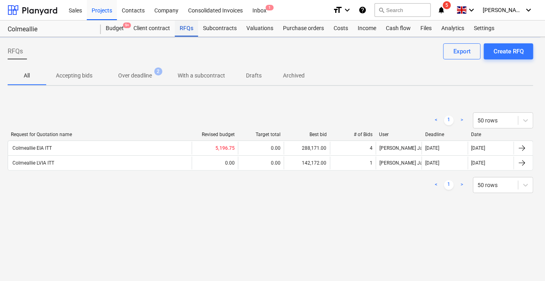
scroll to position [0, 2]
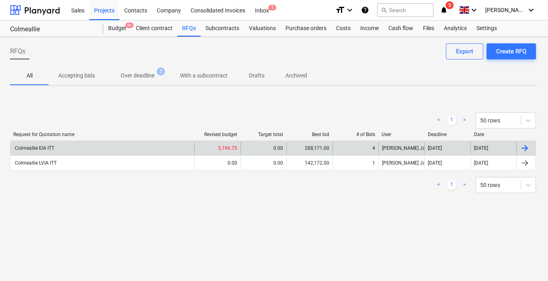
click at [39, 151] on div "Colmeallie EIA ITT" at bounding box center [102, 148] width 184 height 13
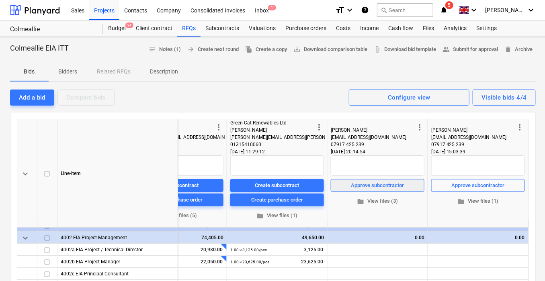
scroll to position [0, 206]
